Goal: Use online tool/utility: Use online tool/utility

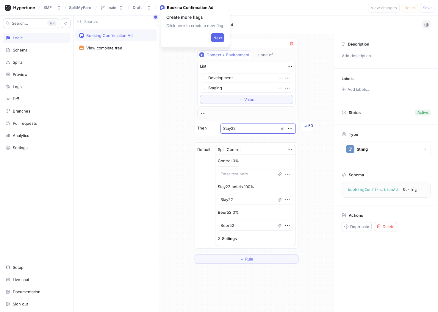
drag, startPoint x: 243, startPoint y: 127, endPoint x: 219, endPoint y: 127, distance: 23.5
click at [219, 127] on div "Then Stay22 50" at bounding box center [246, 128] width 103 height 15
type textarea "x"
type textarea "B"
type textarea "x"
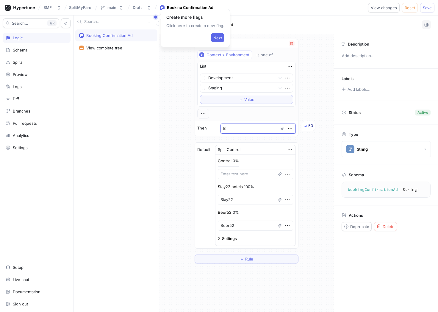
type textarea "Be"
type textarea "x"
type textarea "Bee"
type textarea "x"
type textarea "Beer"
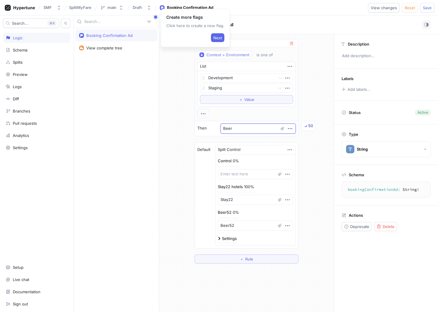
type textarea "x"
type textarea "Beer5"
type textarea "x"
type textarea "Beer52"
click at [425, 6] on span "Save" at bounding box center [427, 8] width 9 height 4
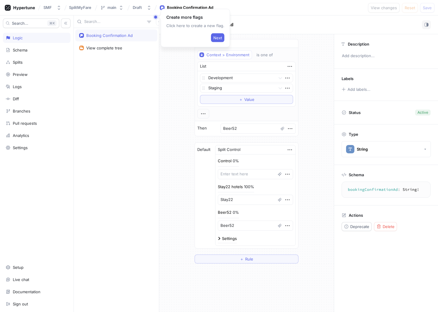
type textarea "x"
